Goal: Task Accomplishment & Management: Manage account settings

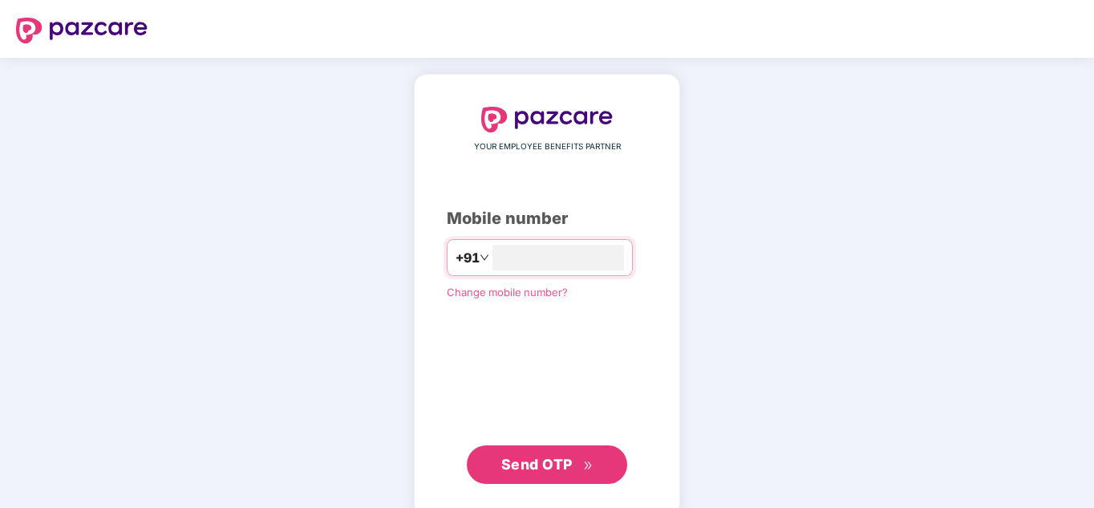
type input "**********"
click at [538, 451] on button "Send OTP" at bounding box center [547, 464] width 160 height 39
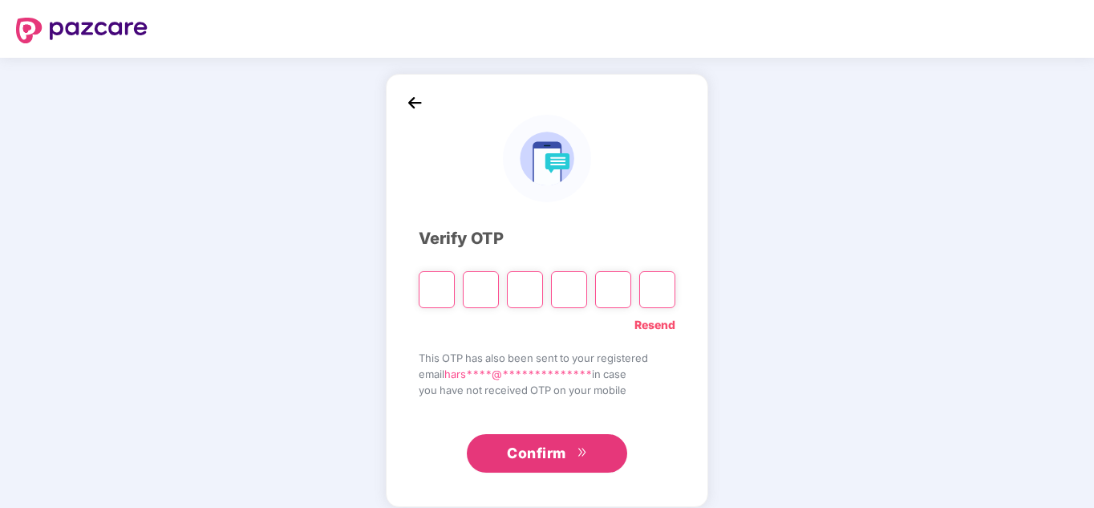
type input "*"
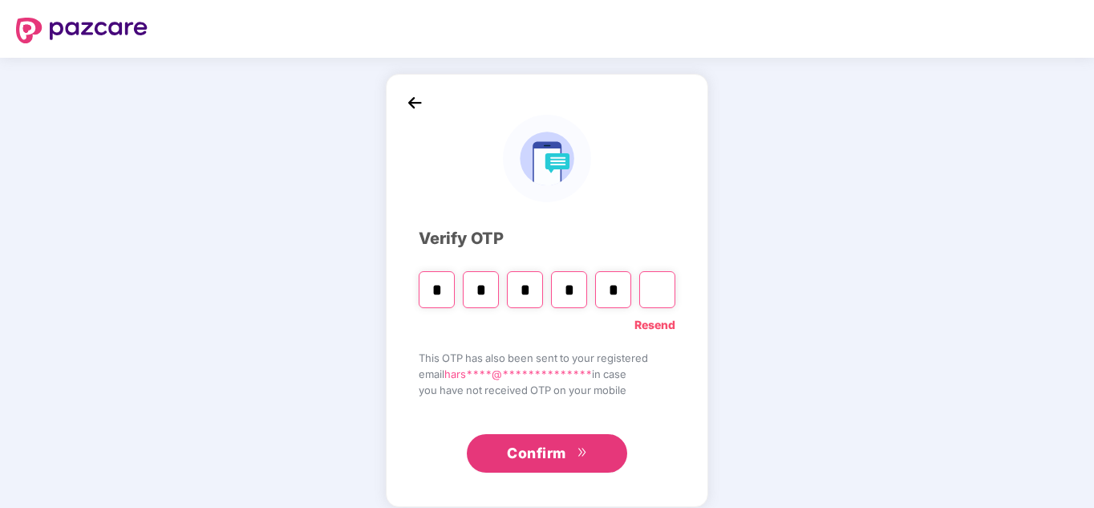
type input "*"
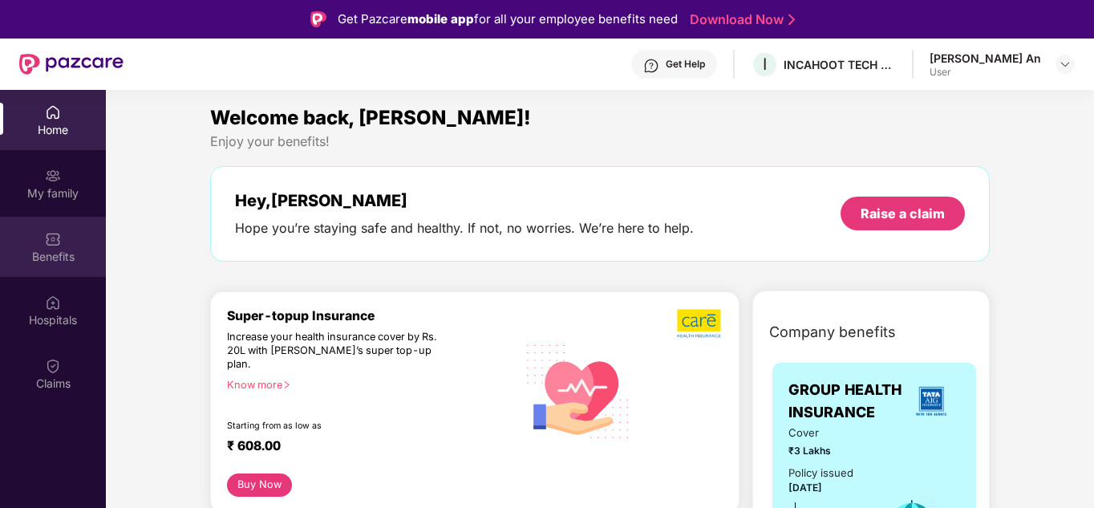
click at [76, 237] on div "Benefits" at bounding box center [53, 247] width 106 height 60
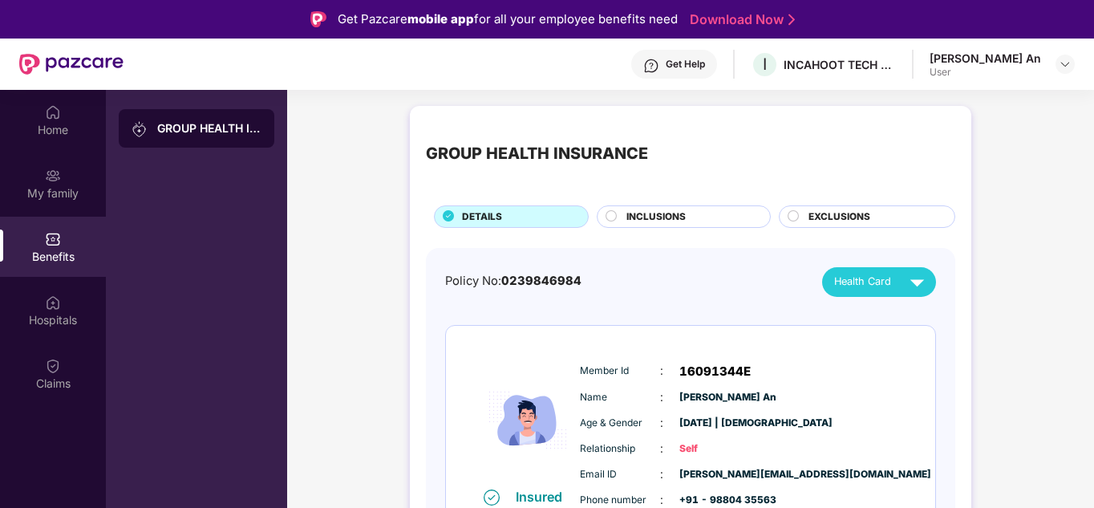
scroll to position [35, 0]
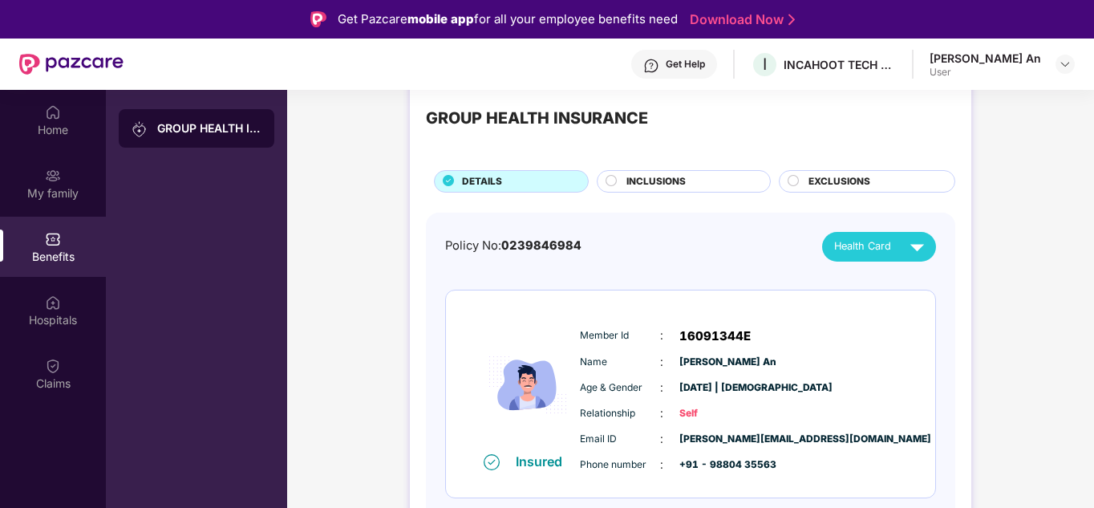
click at [602, 182] on div "INCLUSIONS" at bounding box center [684, 181] width 174 height 22
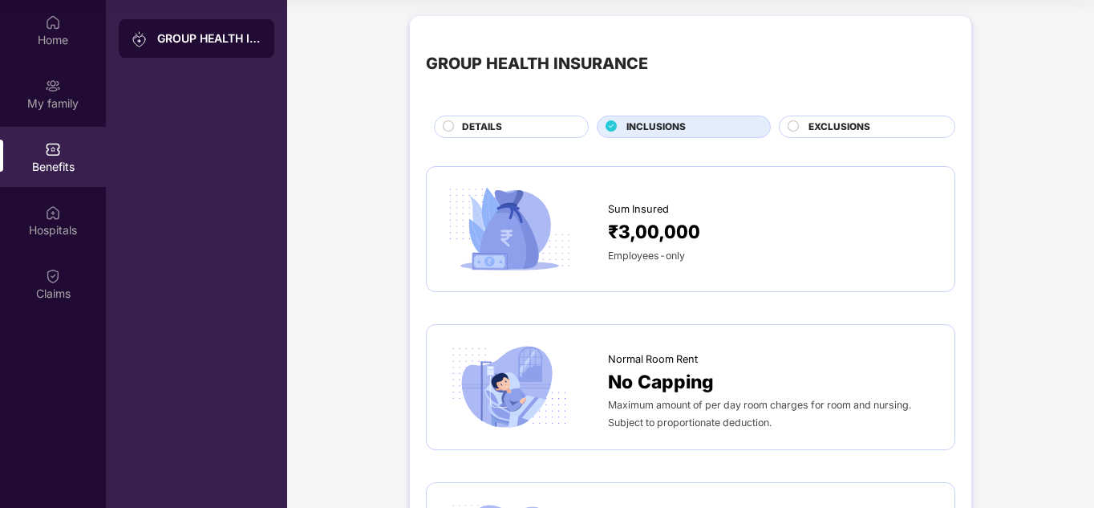
scroll to position [0, 0]
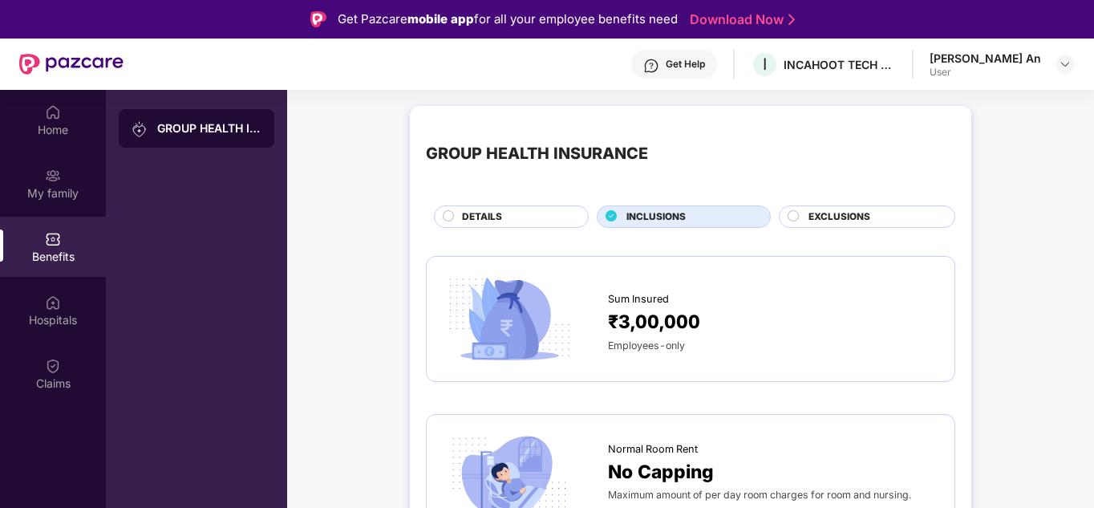
click at [794, 215] on circle at bounding box center [793, 215] width 10 height 10
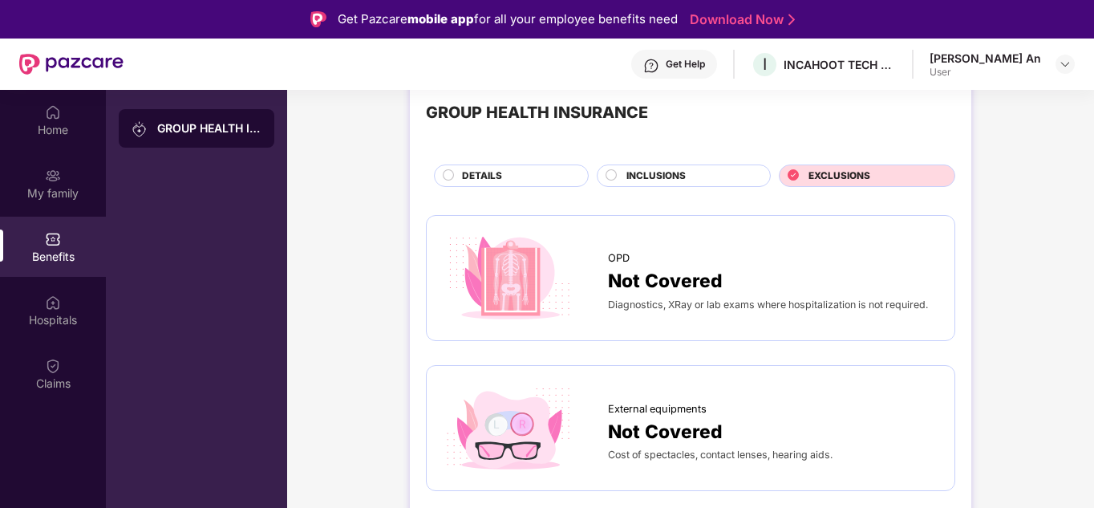
scroll to position [42, 0]
click at [69, 379] on div "Claims" at bounding box center [53, 383] width 106 height 16
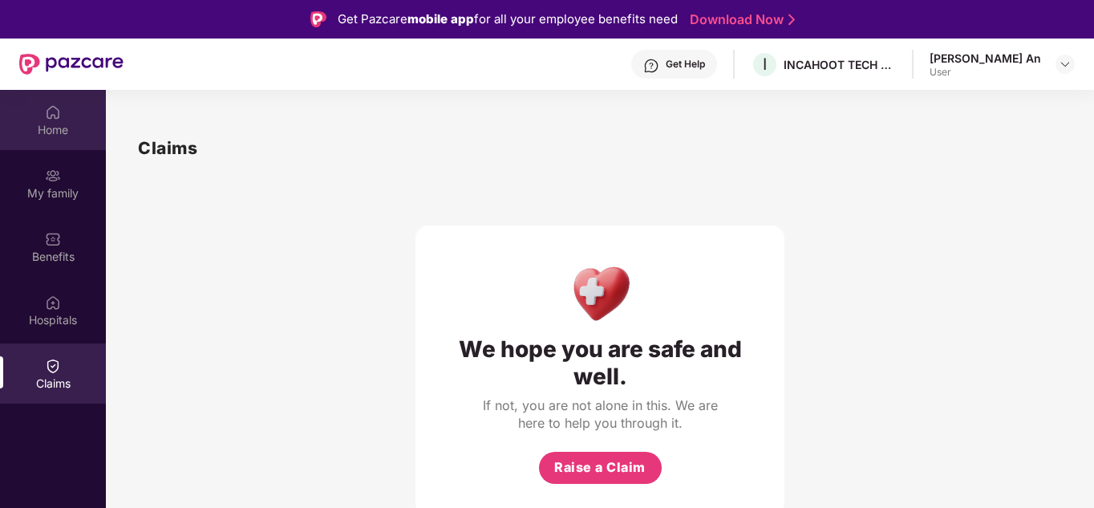
click at [43, 122] on div "Home" at bounding box center [53, 130] width 106 height 16
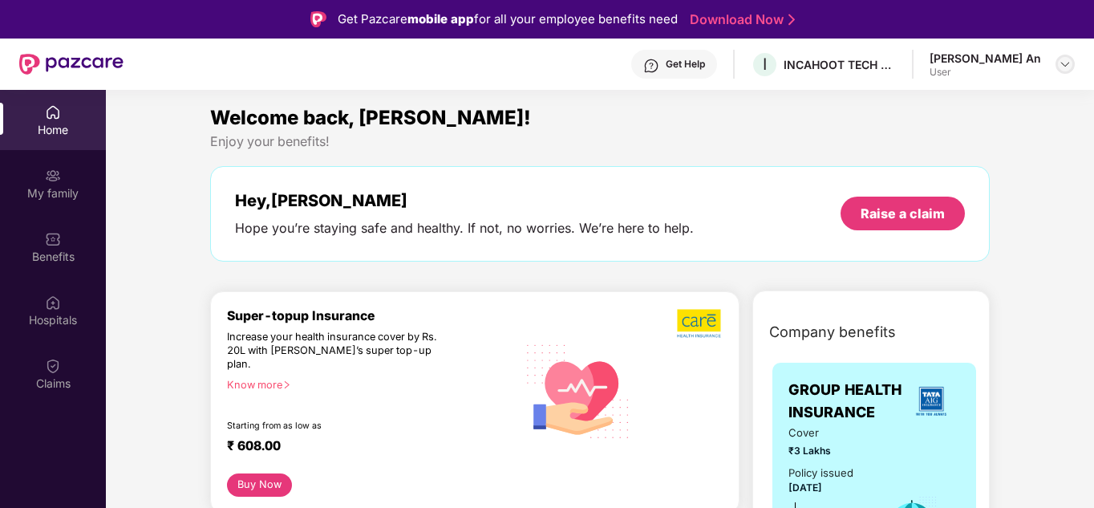
click at [1066, 63] on img at bounding box center [1065, 64] width 13 height 13
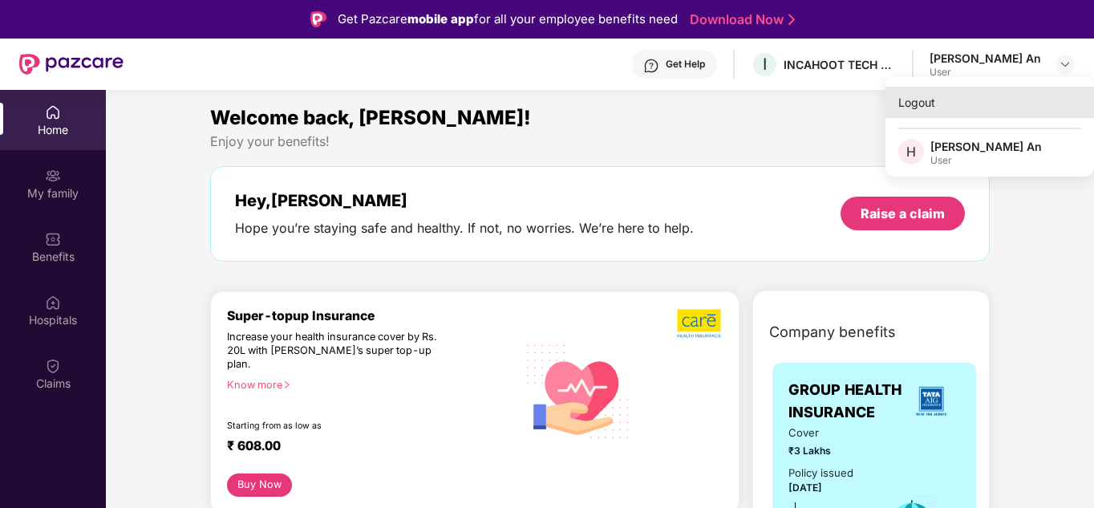
click at [910, 91] on div "Logout" at bounding box center [990, 102] width 209 height 31
